Goal: Information Seeking & Learning: Learn about a topic

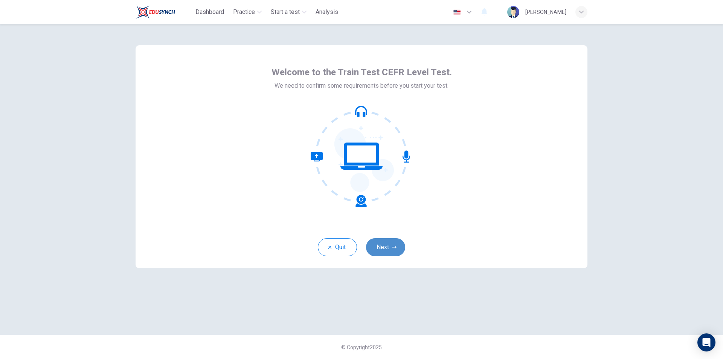
click at [385, 244] on button "Next" at bounding box center [385, 247] width 39 height 18
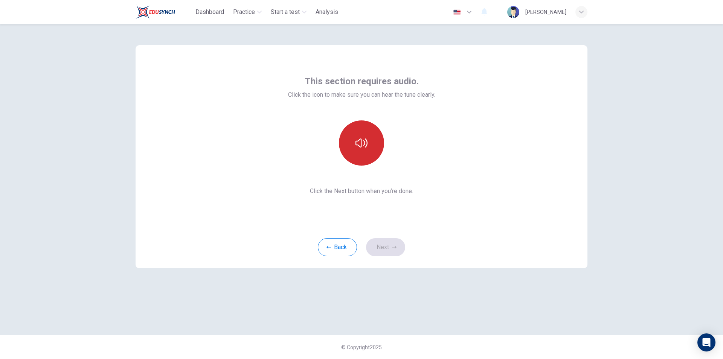
click at [366, 148] on icon "button" at bounding box center [361, 143] width 12 height 12
click at [363, 137] on icon "button" at bounding box center [361, 143] width 12 height 12
click at [371, 150] on button "button" at bounding box center [361, 142] width 45 height 45
click at [390, 247] on button "Next" at bounding box center [385, 247] width 39 height 18
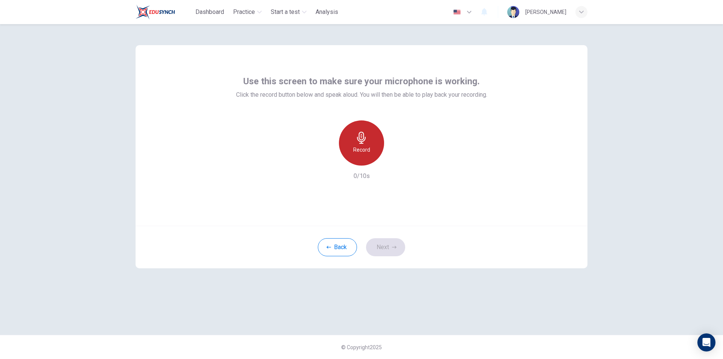
click at [369, 148] on h6 "Record" at bounding box center [361, 149] width 17 height 9
click at [368, 147] on div "Stop" at bounding box center [361, 142] width 45 height 45
click at [393, 162] on icon "button" at bounding box center [396, 160] width 8 height 8
click at [383, 243] on button "Next" at bounding box center [385, 247] width 39 height 18
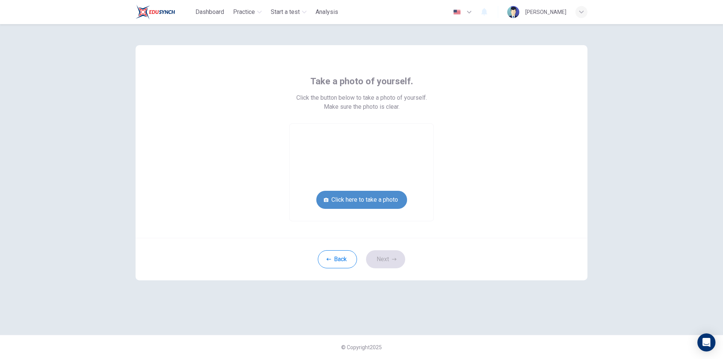
click at [392, 200] on button "Click here to take a photo" at bounding box center [361, 200] width 91 height 18
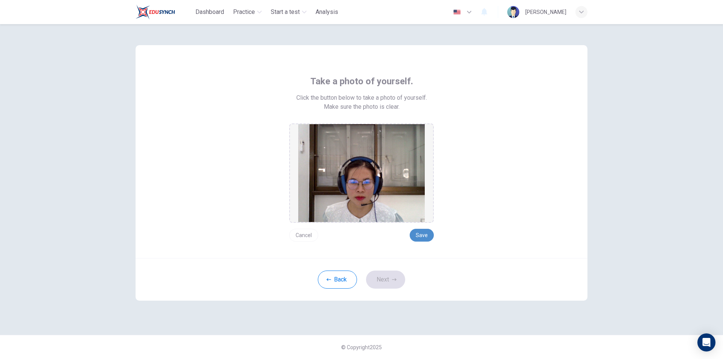
click at [427, 234] on button "Save" at bounding box center [422, 235] width 24 height 13
click at [375, 280] on button "Next" at bounding box center [385, 280] width 39 height 18
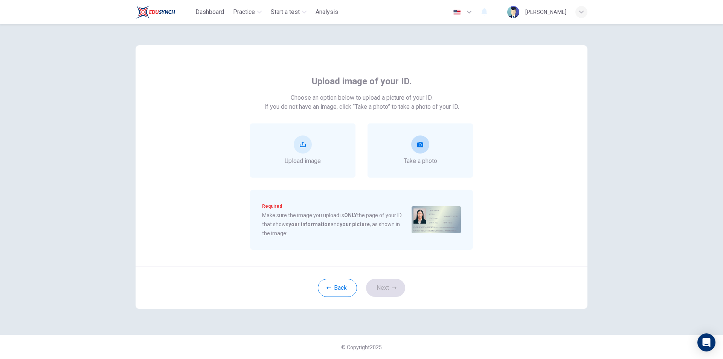
click at [429, 157] on span "Take a photo" at bounding box center [421, 161] width 34 height 9
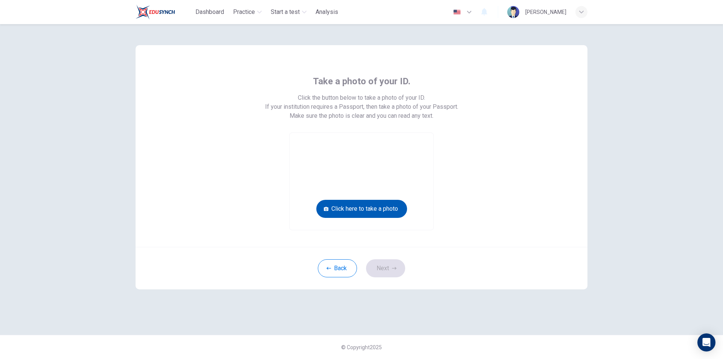
click at [383, 207] on button "Click here to take a photo" at bounding box center [361, 209] width 91 height 18
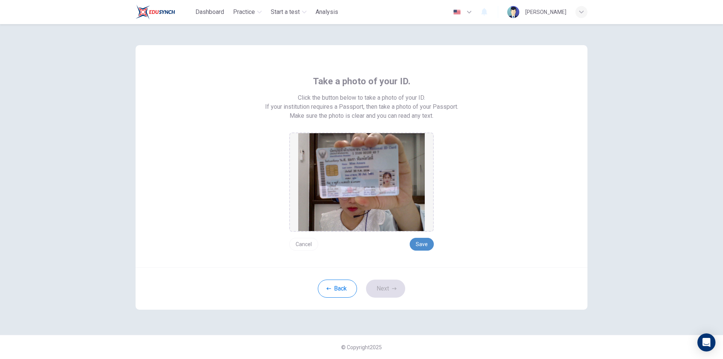
click at [419, 244] on button "Save" at bounding box center [422, 244] width 24 height 13
click at [423, 248] on button "Save" at bounding box center [422, 244] width 24 height 13
click at [422, 244] on button "Save" at bounding box center [422, 244] width 24 height 13
click at [392, 289] on icon "button" at bounding box center [394, 288] width 5 height 5
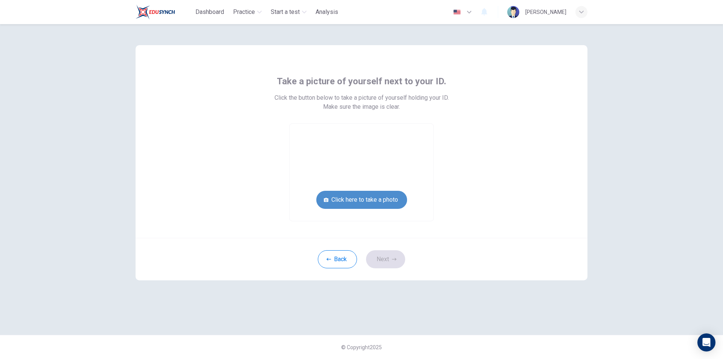
click at [360, 204] on button "Click here to take a photo" at bounding box center [361, 200] width 91 height 18
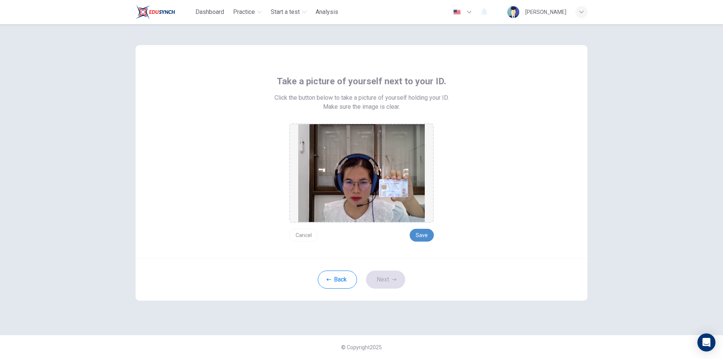
click at [423, 233] on button "Save" at bounding box center [422, 235] width 24 height 13
click at [391, 283] on button "Next" at bounding box center [385, 280] width 39 height 18
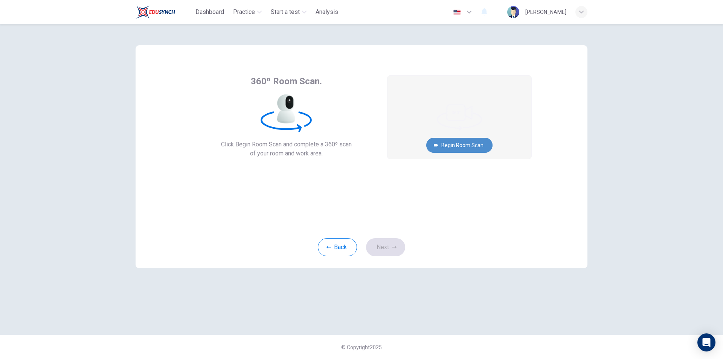
click at [470, 148] on button "Begin Room Scan" at bounding box center [459, 145] width 66 height 15
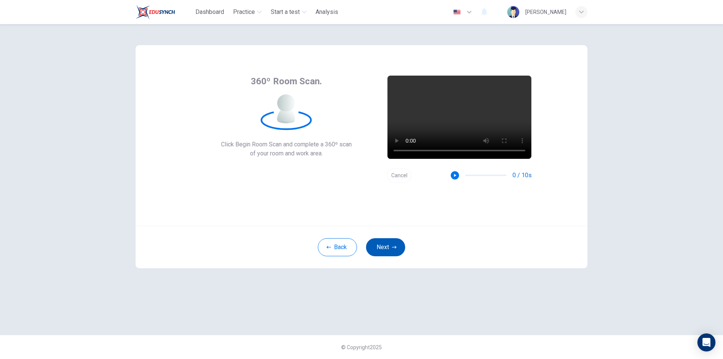
click at [388, 248] on button "Next" at bounding box center [385, 247] width 39 height 18
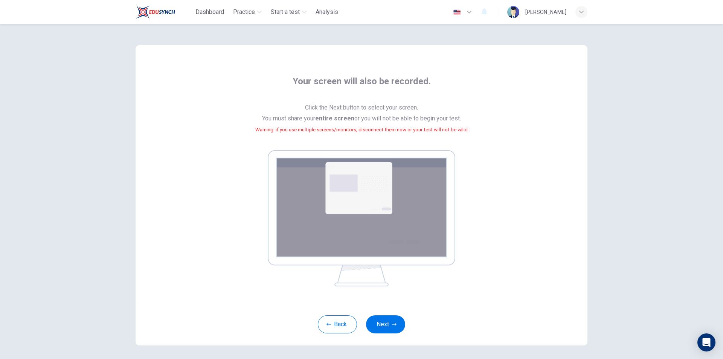
click at [383, 221] on img at bounding box center [361, 218] width 187 height 136
click at [387, 323] on button "Next" at bounding box center [385, 324] width 39 height 18
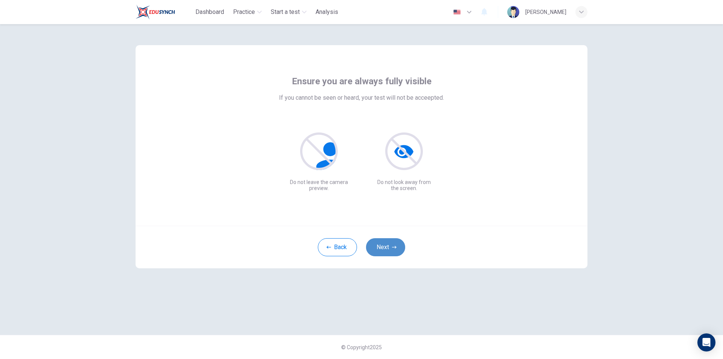
click at [393, 250] on button "Next" at bounding box center [385, 247] width 39 height 18
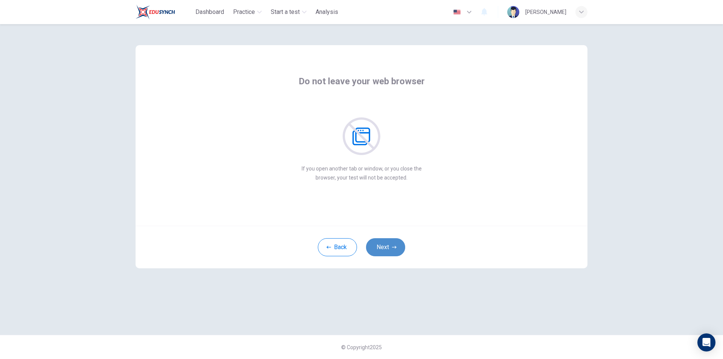
click at [397, 250] on button "Next" at bounding box center [385, 247] width 39 height 18
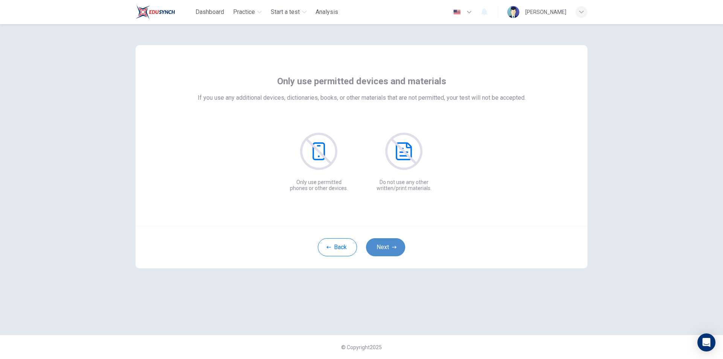
click at [396, 250] on button "Next" at bounding box center [385, 247] width 39 height 18
click at [395, 250] on button "Next" at bounding box center [385, 247] width 39 height 18
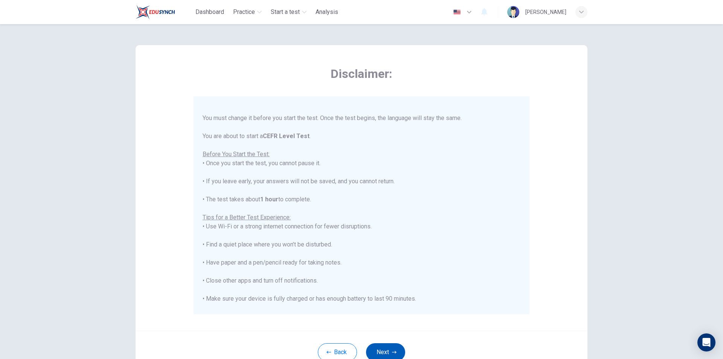
scroll to position [30, 0]
click at [371, 350] on button "Next" at bounding box center [385, 352] width 39 height 18
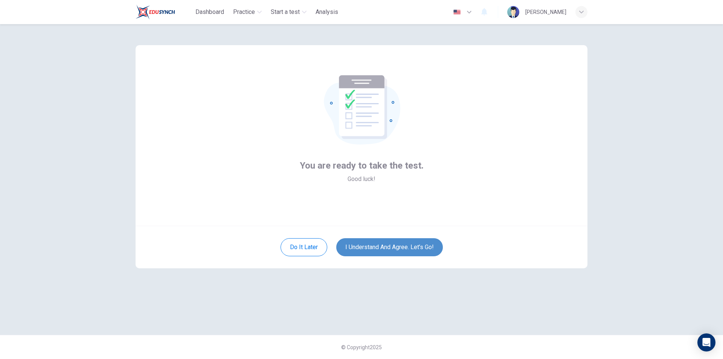
click at [415, 247] on button "I understand and agree. Let’s go!" at bounding box center [389, 247] width 107 height 18
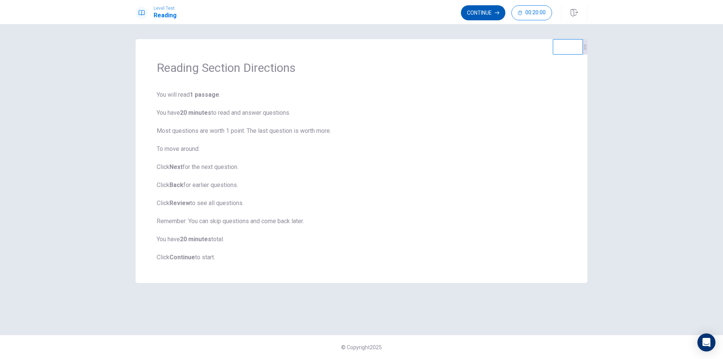
click at [475, 14] on button "Continue" at bounding box center [483, 12] width 44 height 15
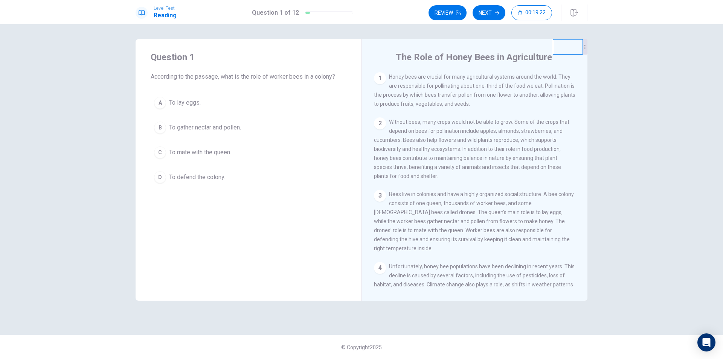
click at [217, 128] on span "To gather nectar and pollen." at bounding box center [205, 127] width 72 height 9
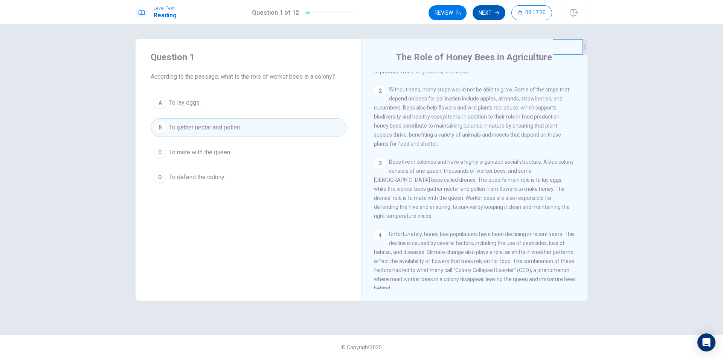
click at [485, 14] on button "Next" at bounding box center [488, 12] width 33 height 15
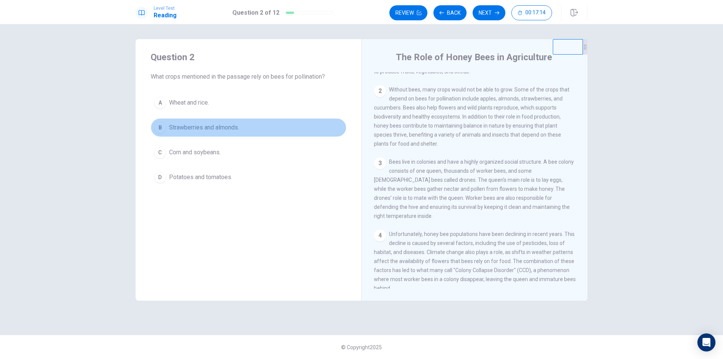
click at [220, 128] on span "Strawberries and almonds." at bounding box center [204, 127] width 70 height 9
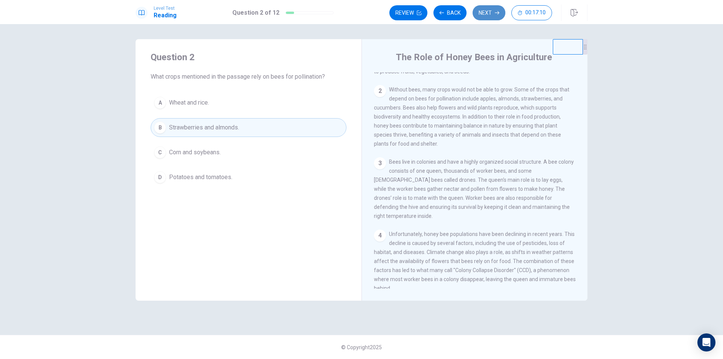
click at [485, 12] on button "Next" at bounding box center [488, 12] width 33 height 15
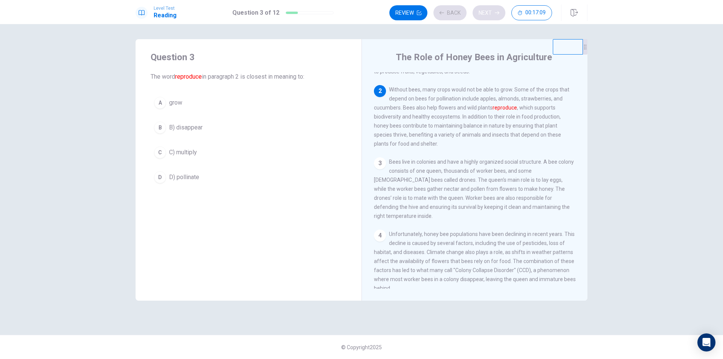
scroll to position [47, 0]
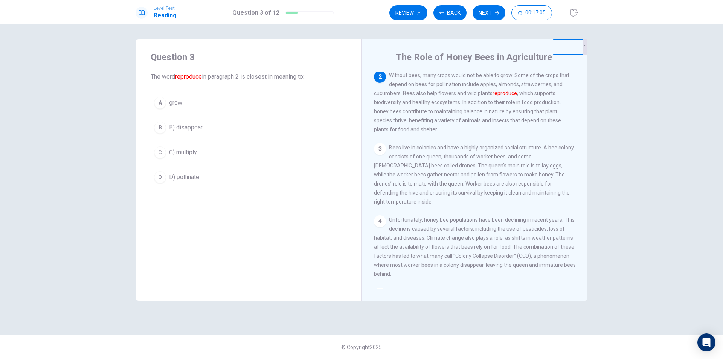
click at [189, 180] on span "D) pollinate" at bounding box center [184, 177] width 30 height 9
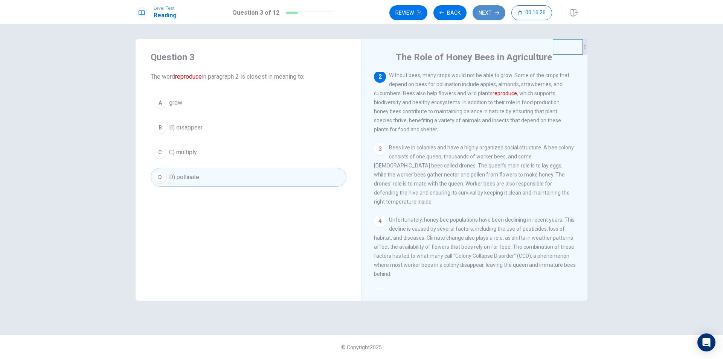
click at [483, 14] on button "Next" at bounding box center [488, 12] width 33 height 15
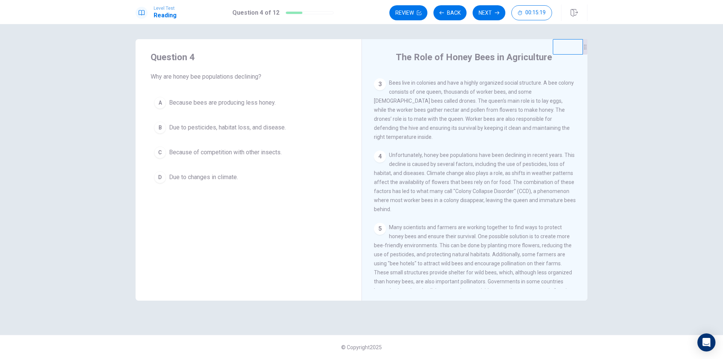
scroll to position [144, 0]
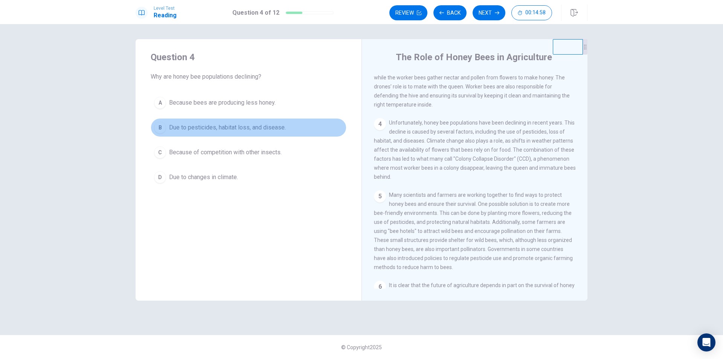
click at [194, 129] on span "Due to pesticides, habitat loss, and disease." at bounding box center [227, 127] width 117 height 9
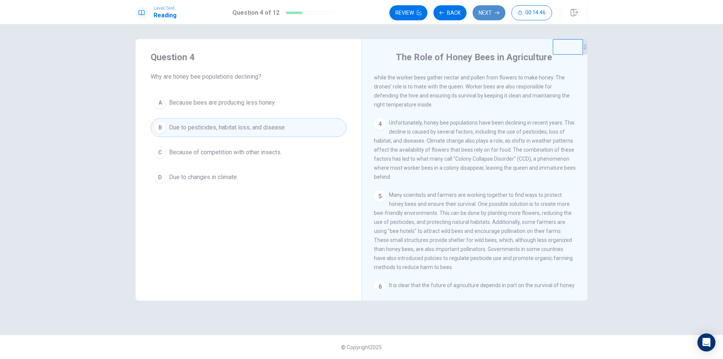
click at [487, 14] on button "Next" at bounding box center [488, 12] width 33 height 15
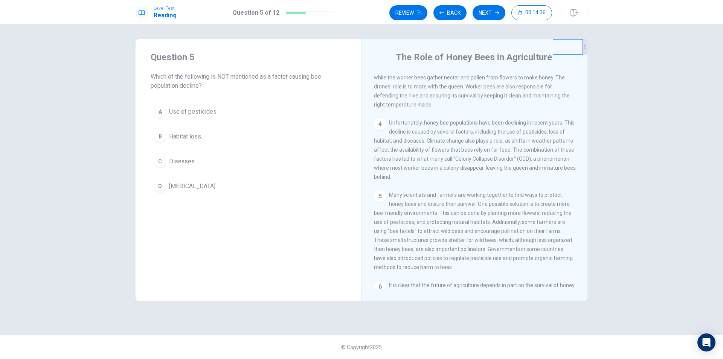
click at [192, 186] on span "[MEDICAL_DATA]." at bounding box center [192, 186] width 47 height 9
click at [483, 12] on button "Next" at bounding box center [488, 12] width 33 height 15
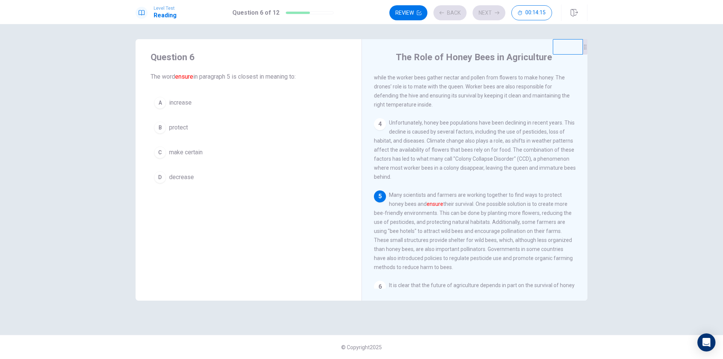
scroll to position [195, 0]
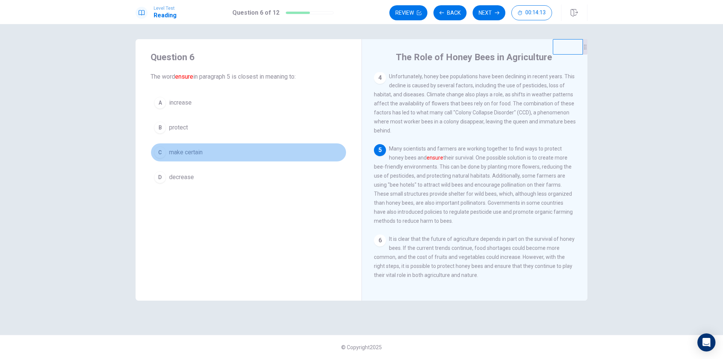
click at [201, 154] on span "make certain" at bounding box center [186, 152] width 34 height 9
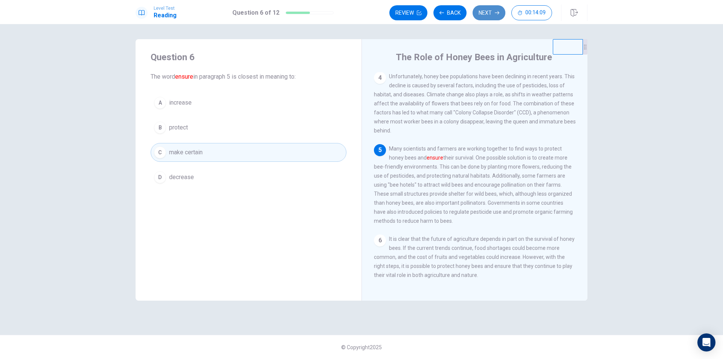
click at [484, 12] on button "Next" at bounding box center [488, 12] width 33 height 15
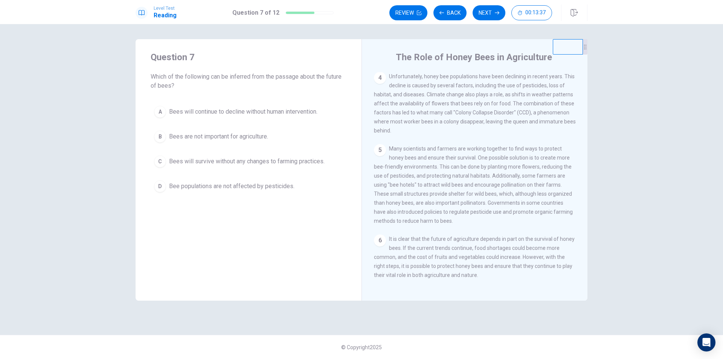
click at [227, 113] on span "Bees will continue to decline without human intervention." at bounding box center [243, 111] width 148 height 9
click at [490, 9] on button "Next" at bounding box center [488, 12] width 33 height 15
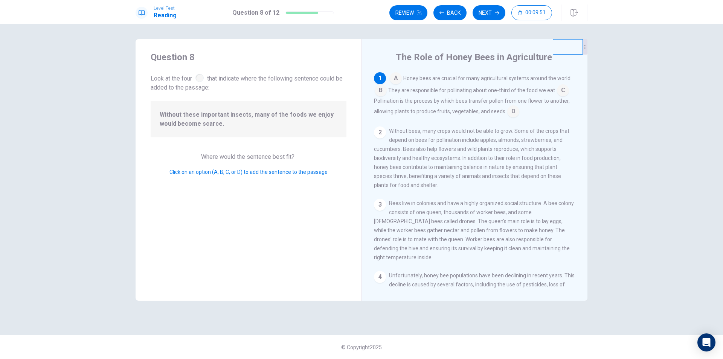
click at [511, 111] on input at bounding box center [513, 112] width 12 height 12
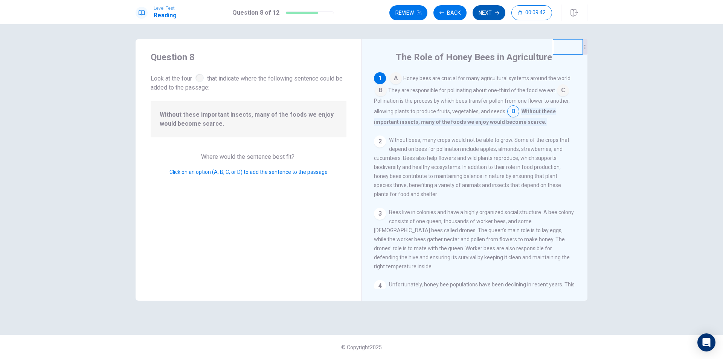
click at [490, 12] on button "Next" at bounding box center [488, 12] width 33 height 15
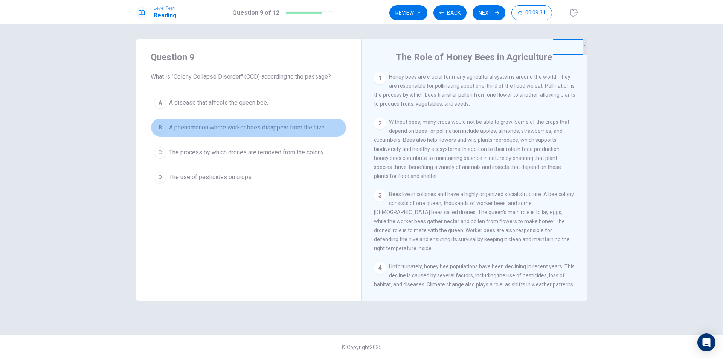
click at [251, 129] on span "A phenomenon where worker bees disappear from the hive." at bounding box center [247, 127] width 157 height 9
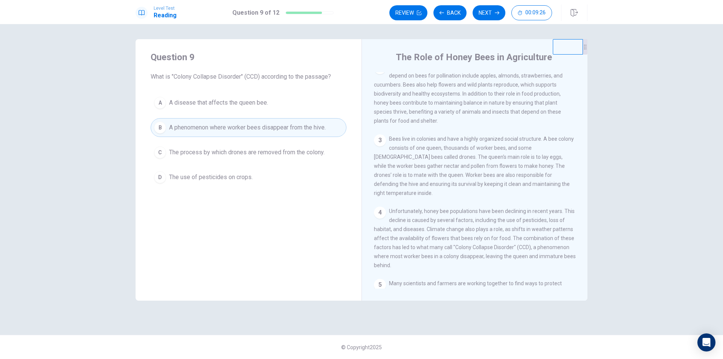
scroll to position [65, 0]
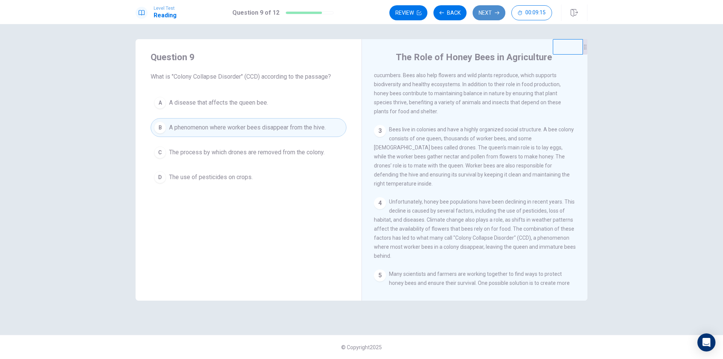
click at [488, 11] on button "Next" at bounding box center [488, 12] width 33 height 15
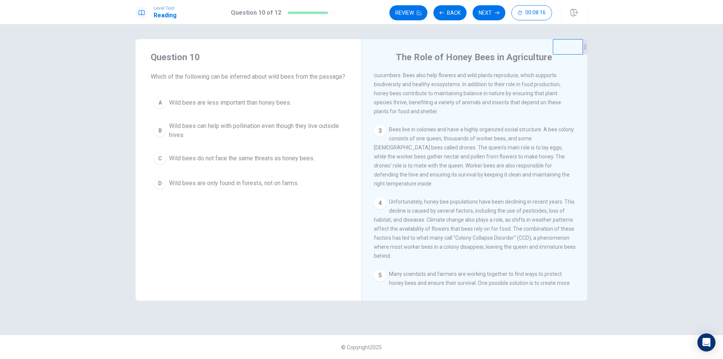
click at [256, 137] on span "Wild bees can help with pollination even though they live outside hives." at bounding box center [256, 131] width 174 height 18
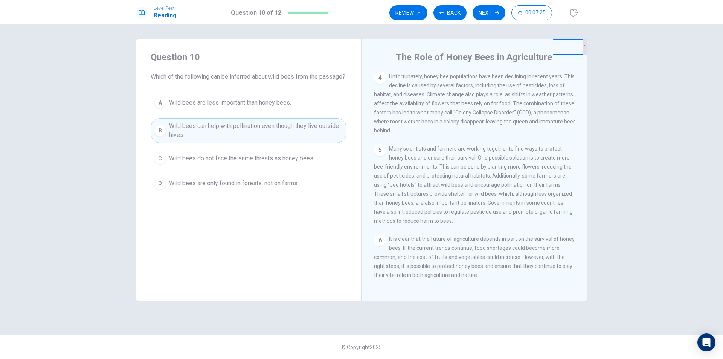
scroll to position [195, 0]
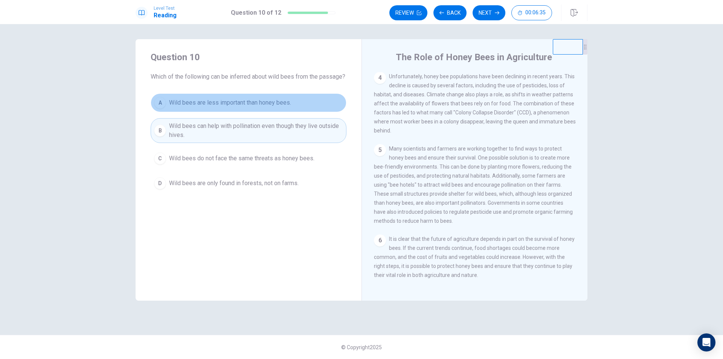
click at [247, 107] on span "Wild bees are less important than honey bees." at bounding box center [230, 102] width 122 height 9
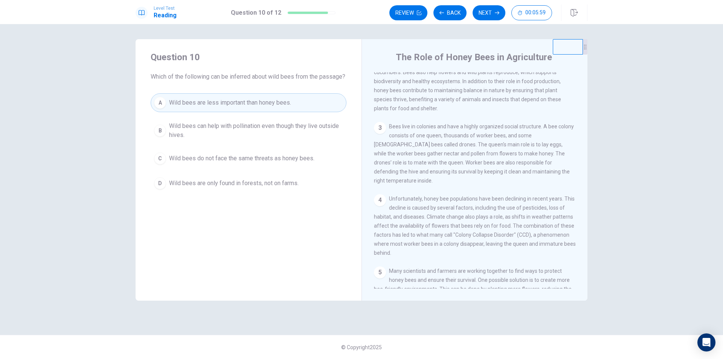
scroll to position [65, 0]
click at [303, 137] on span "Wild bees can help with pollination even though they live outside hives." at bounding box center [256, 131] width 174 height 18
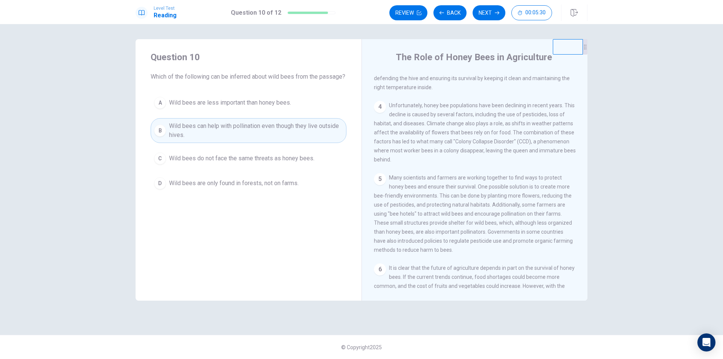
scroll to position [163, 0]
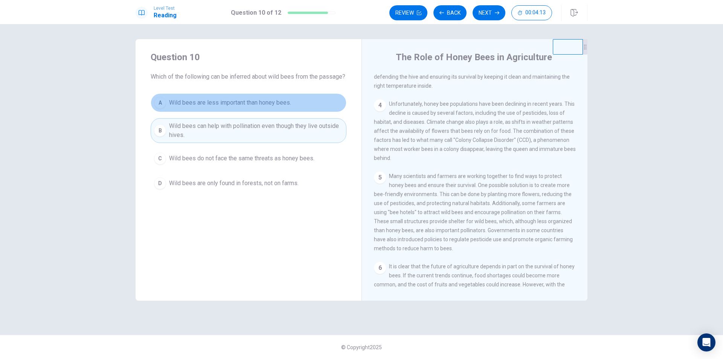
click at [274, 112] on button "A Wild bees are less important than honey bees." at bounding box center [249, 102] width 196 height 19
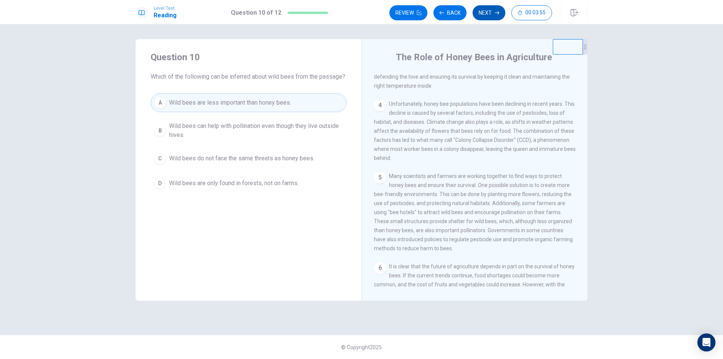
click at [490, 12] on button "Next" at bounding box center [488, 12] width 33 height 15
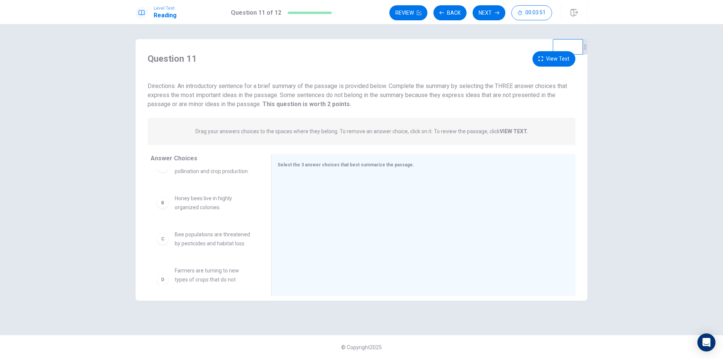
scroll to position [0, 0]
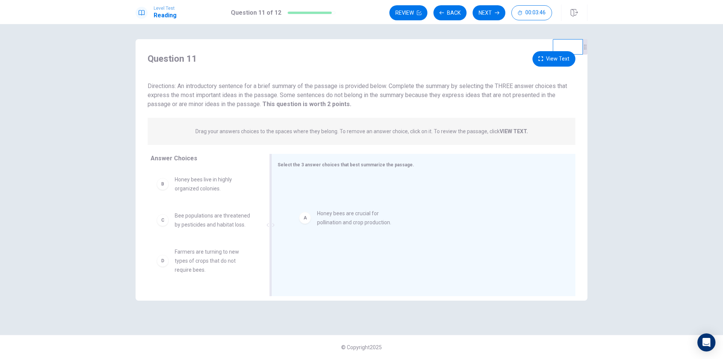
drag, startPoint x: 187, startPoint y: 188, endPoint x: 332, endPoint y: 222, distance: 148.8
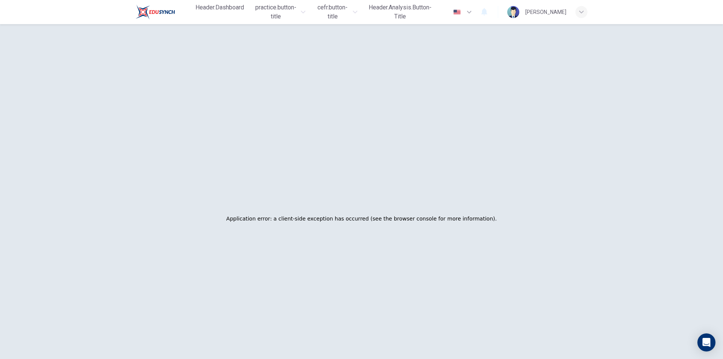
drag, startPoint x: 197, startPoint y: 227, endPoint x: 338, endPoint y: 240, distance: 141.4
click at [282, 226] on div "Application error: a client-side exception has occurred (see the browser consol…" at bounding box center [361, 219] width 270 height 18
click at [583, 12] on div "button" at bounding box center [581, 12] width 12 height 12
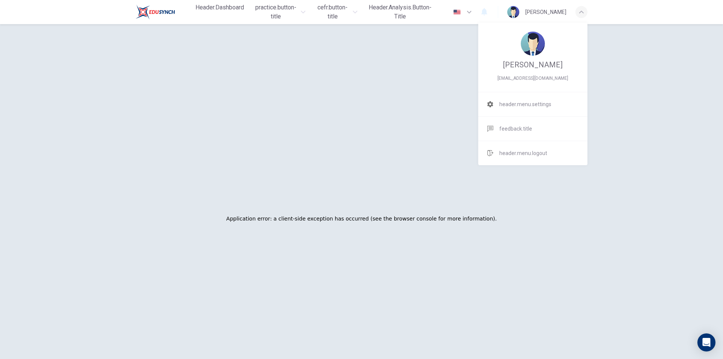
click at [683, 40] on div at bounding box center [361, 179] width 723 height 359
